Goal: Go to known website: Go to known website

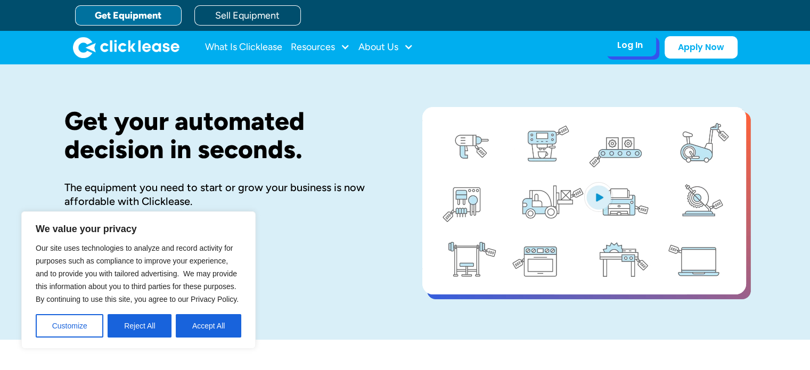
click at [630, 49] on div "Log In" at bounding box center [630, 45] width 26 height 11
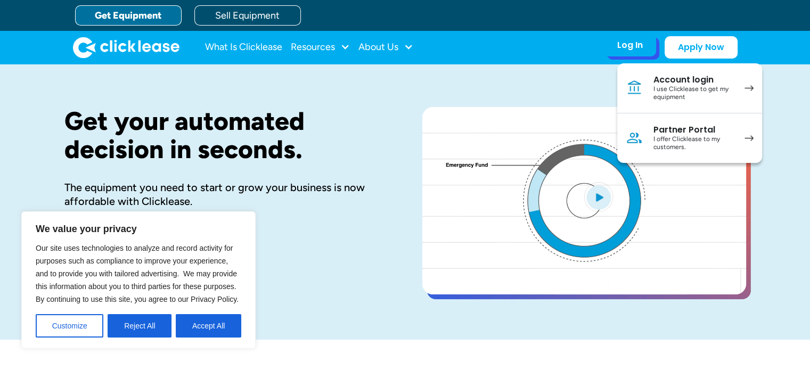
click at [630, 80] on link "Account login I use Clicklease to get my equipment" at bounding box center [689, 88] width 145 height 50
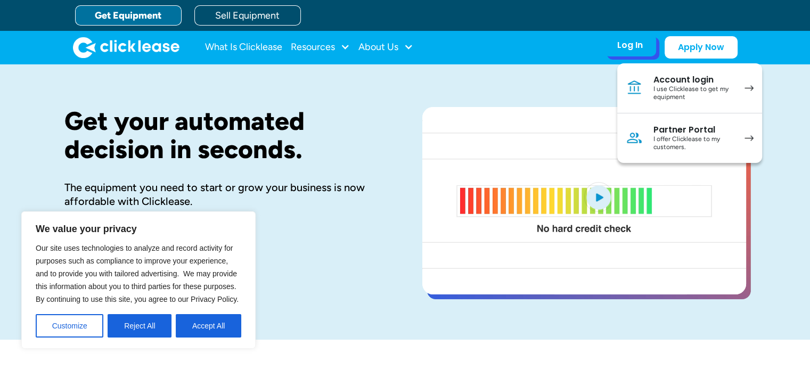
click at [636, 49] on div "Log In" at bounding box center [630, 45] width 26 height 11
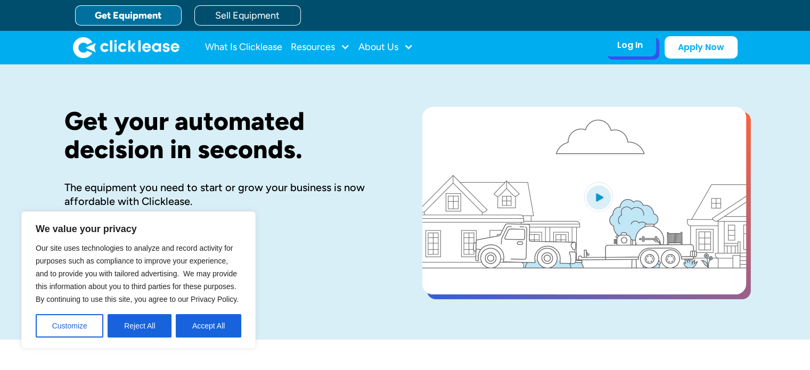
click at [626, 50] on div "Log In" at bounding box center [630, 45] width 26 height 11
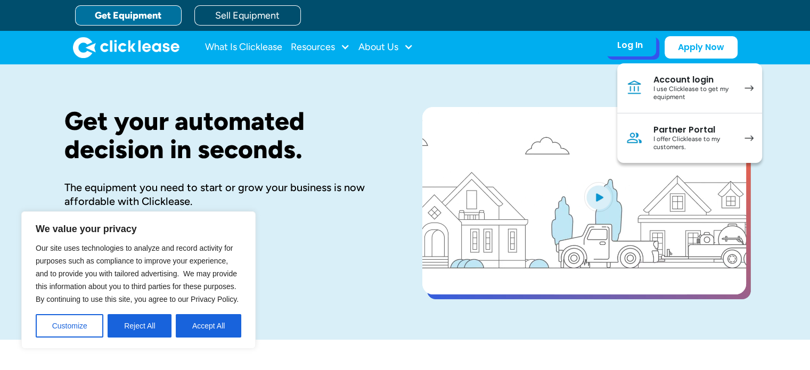
click at [666, 86] on div "I use Clicklease to get my equipment" at bounding box center [694, 93] width 80 height 17
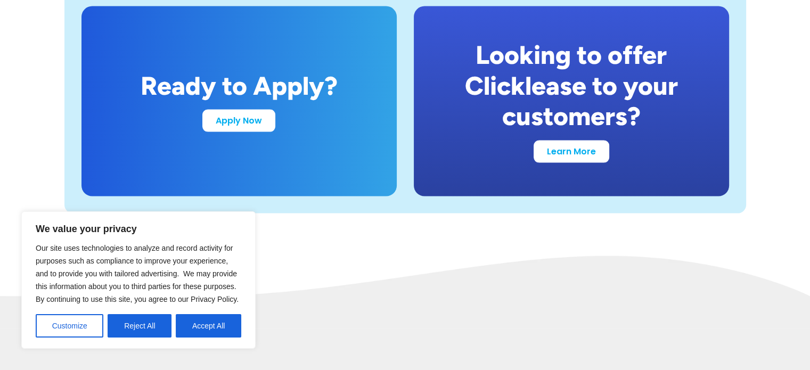
scroll to position [2134, 0]
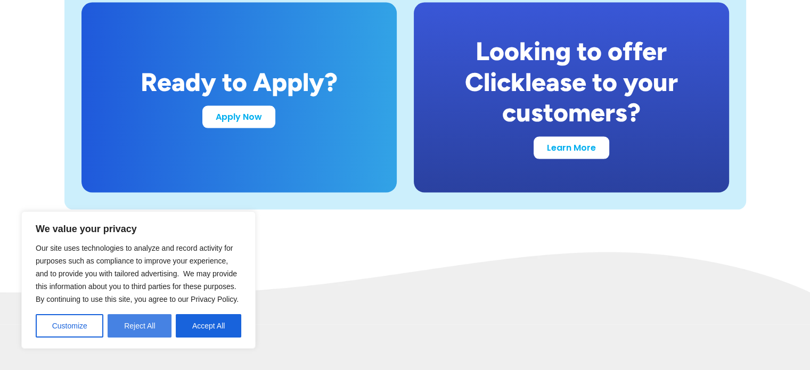
click at [143, 324] on button "Reject All" at bounding box center [140, 325] width 64 height 23
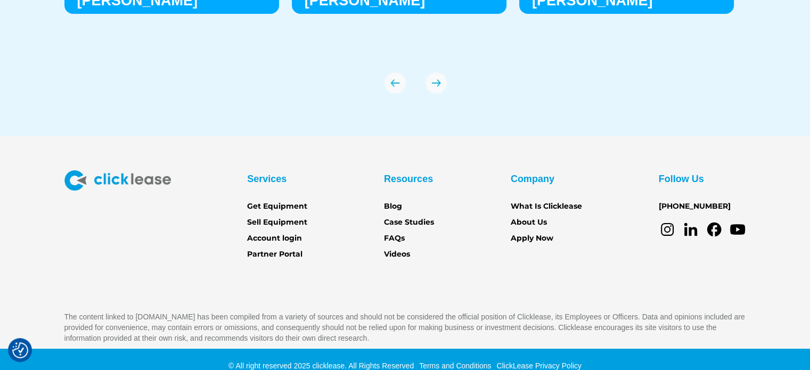
scroll to position [3817, 0]
